Goal: Task Accomplishment & Management: Use online tool/utility

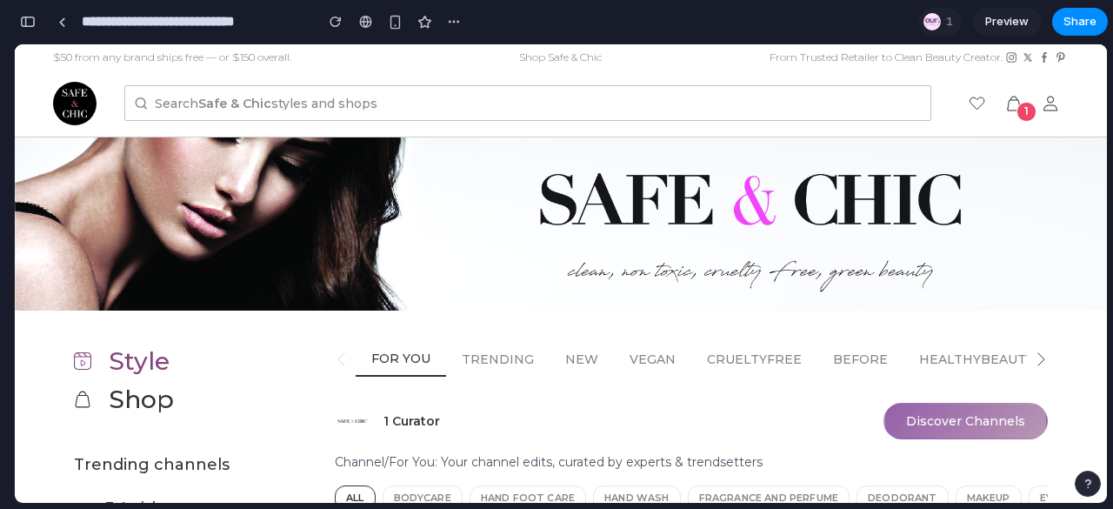
click at [888, 423] on button "Discover Channels" at bounding box center [965, 421] width 164 height 37
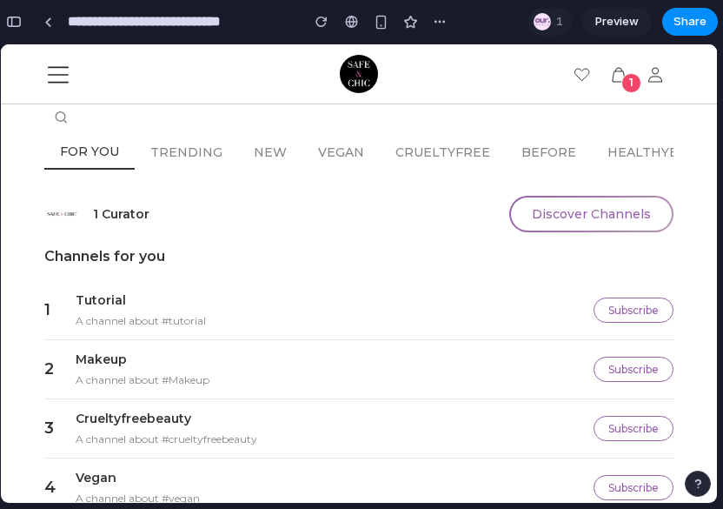
click at [480, 207] on div "1 Curator Discover Channels" at bounding box center [358, 214] width 629 height 37
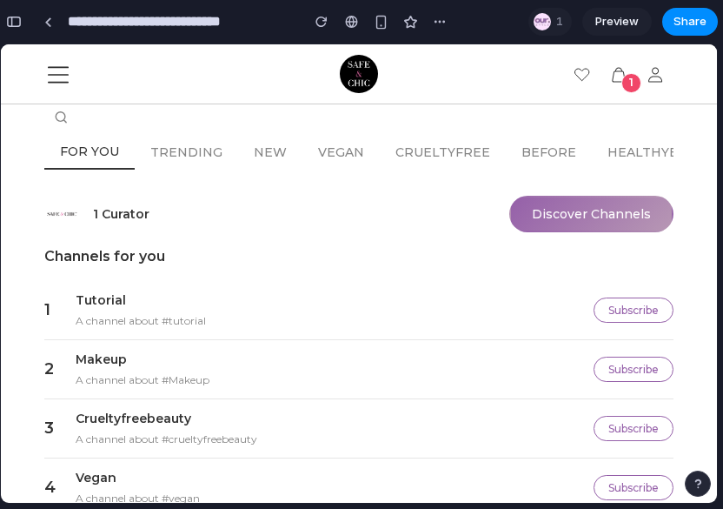
click at [561, 221] on button "Discover Channels" at bounding box center [591, 214] width 164 height 37
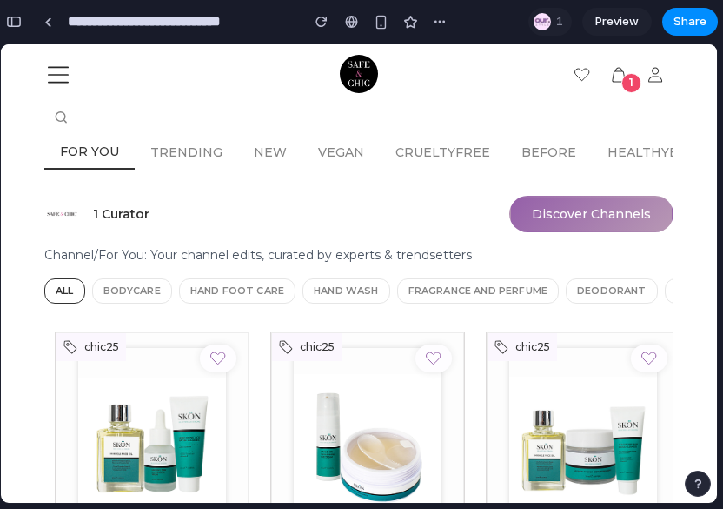
click at [596, 220] on button "Discover Channels" at bounding box center [591, 214] width 164 height 37
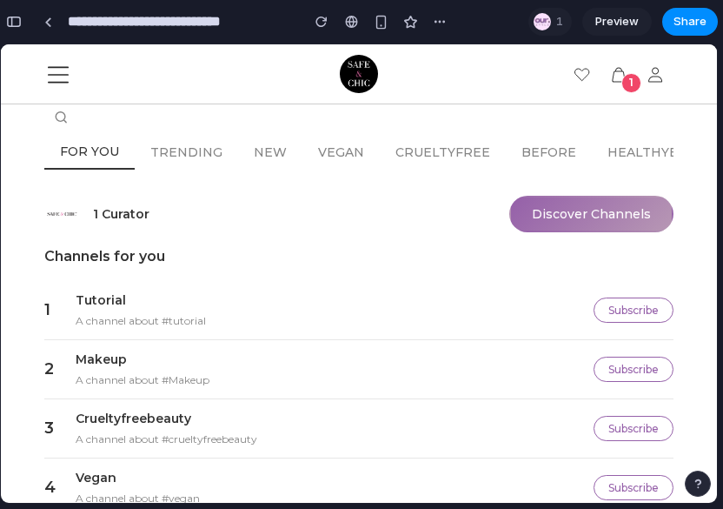
click at [631, 216] on button "Discover Channels" at bounding box center [591, 214] width 164 height 37
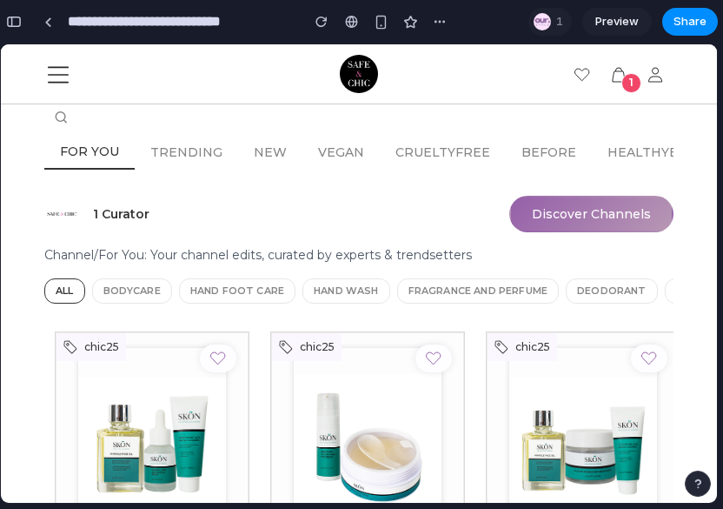
click at [631, 216] on button "Discover Channels" at bounding box center [591, 214] width 164 height 37
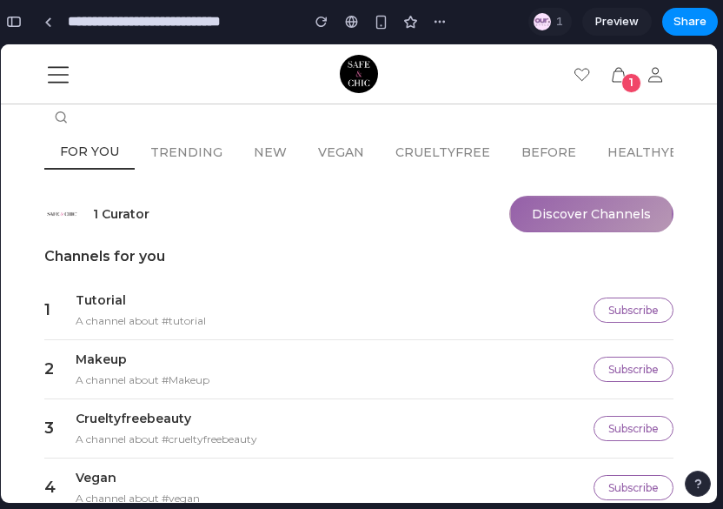
click at [636, 222] on button "Discover Channels" at bounding box center [591, 214] width 164 height 37
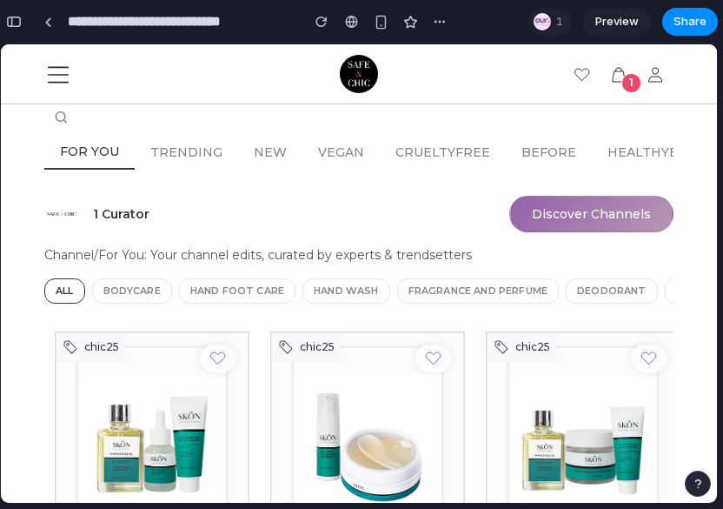
click at [609, 216] on button "Discover Channels" at bounding box center [591, 214] width 164 height 37
